Goal: Check status

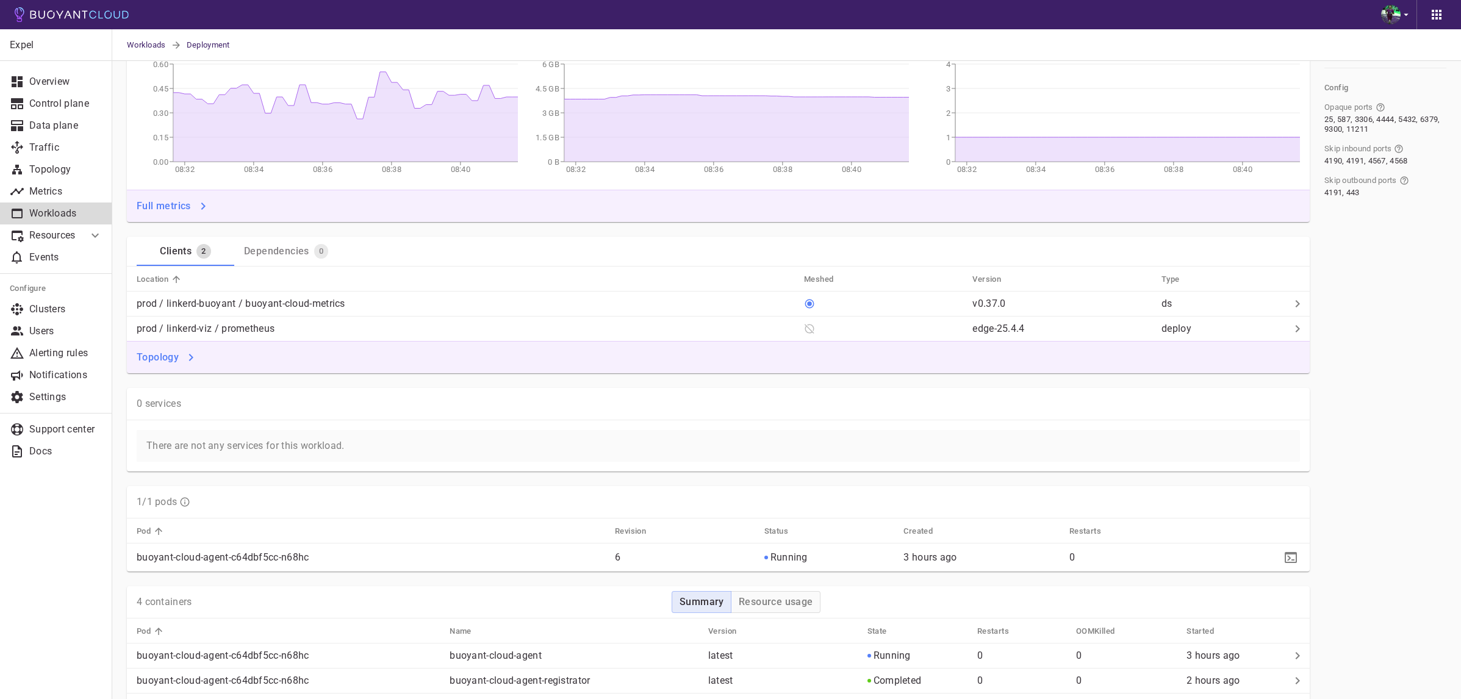
scroll to position [429, 0]
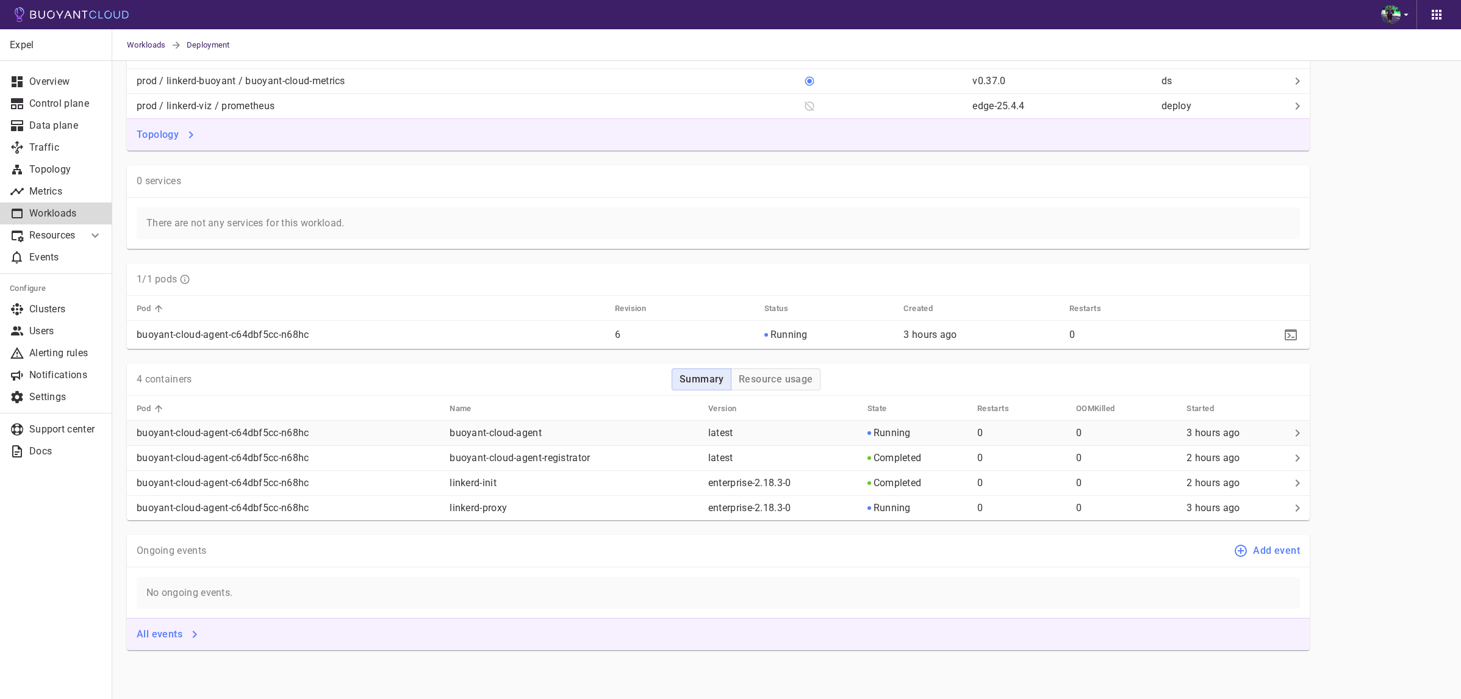
click at [554, 436] on p "buoyant-cloud-agent" at bounding box center [574, 433] width 249 height 12
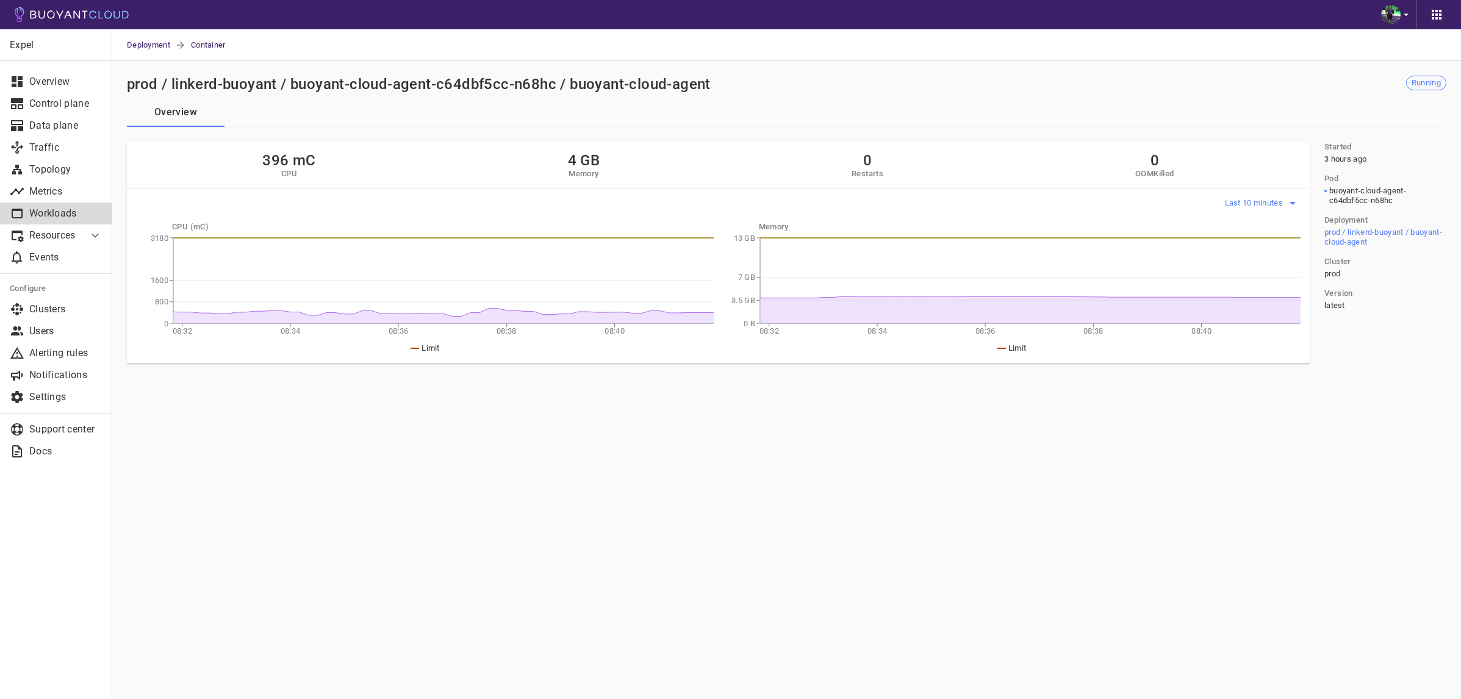
click at [1279, 199] on span "Last 10 minutes" at bounding box center [1255, 203] width 61 height 10
click at [1253, 268] on li "Last 6 hours" at bounding box center [1270, 272] width 92 height 22
